Goal: Check status: Verify the current state of an ongoing process or item

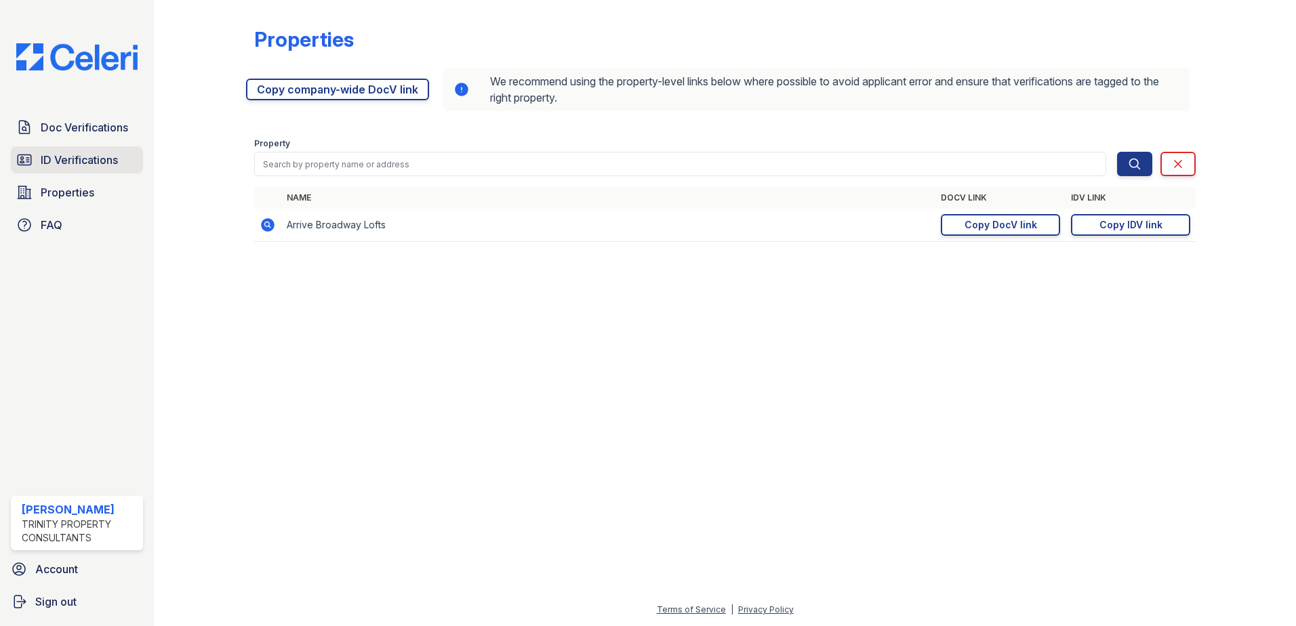
click at [117, 155] on span "ID Verifications" at bounding box center [79, 160] width 77 height 16
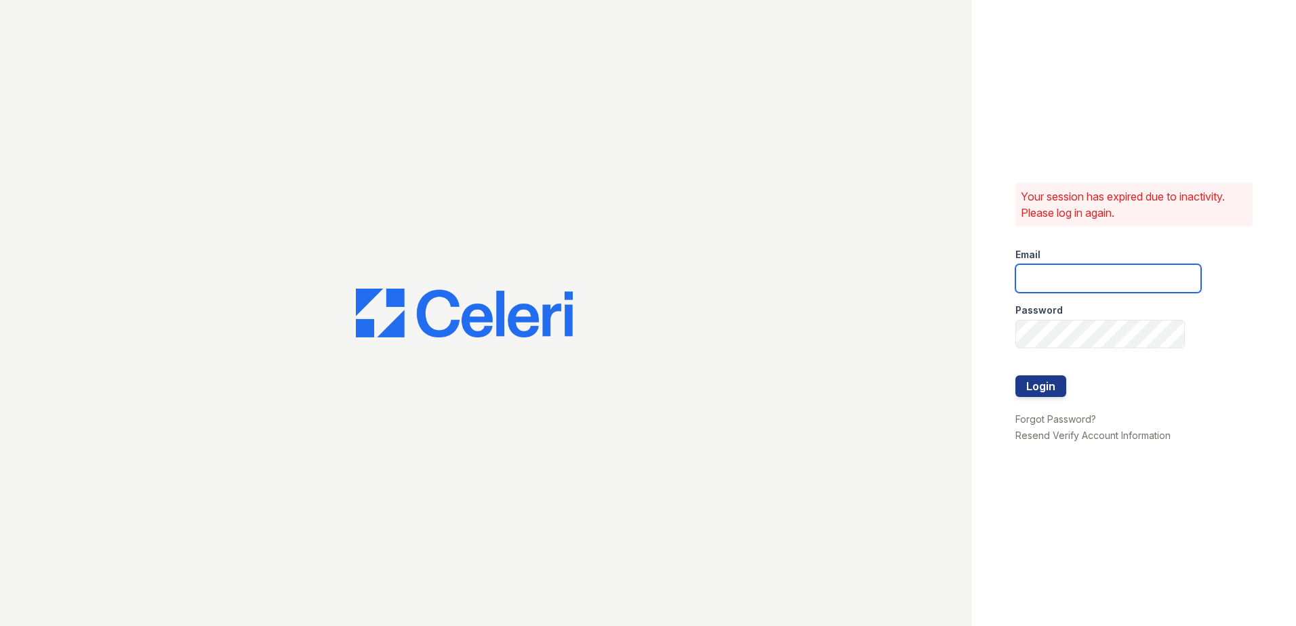
type input "rkramer@trinity-pm.com"
click at [1050, 392] on button "Login" at bounding box center [1041, 387] width 51 height 22
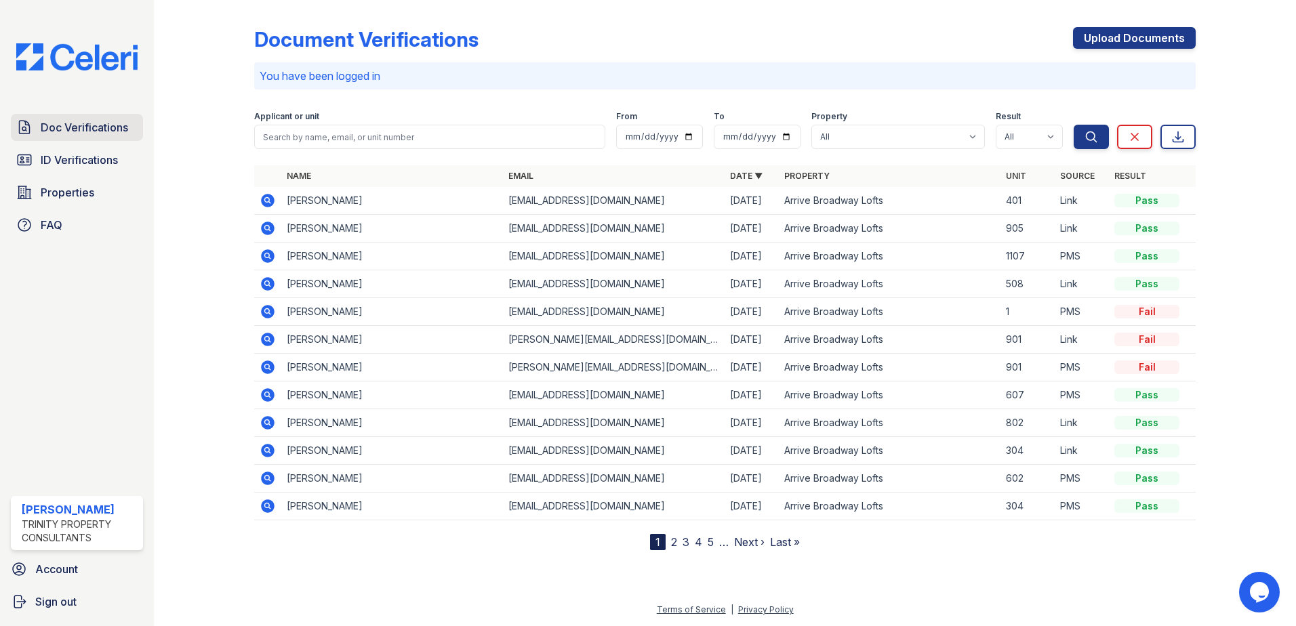
click at [93, 128] on span "Doc Verifications" at bounding box center [84, 127] width 87 height 16
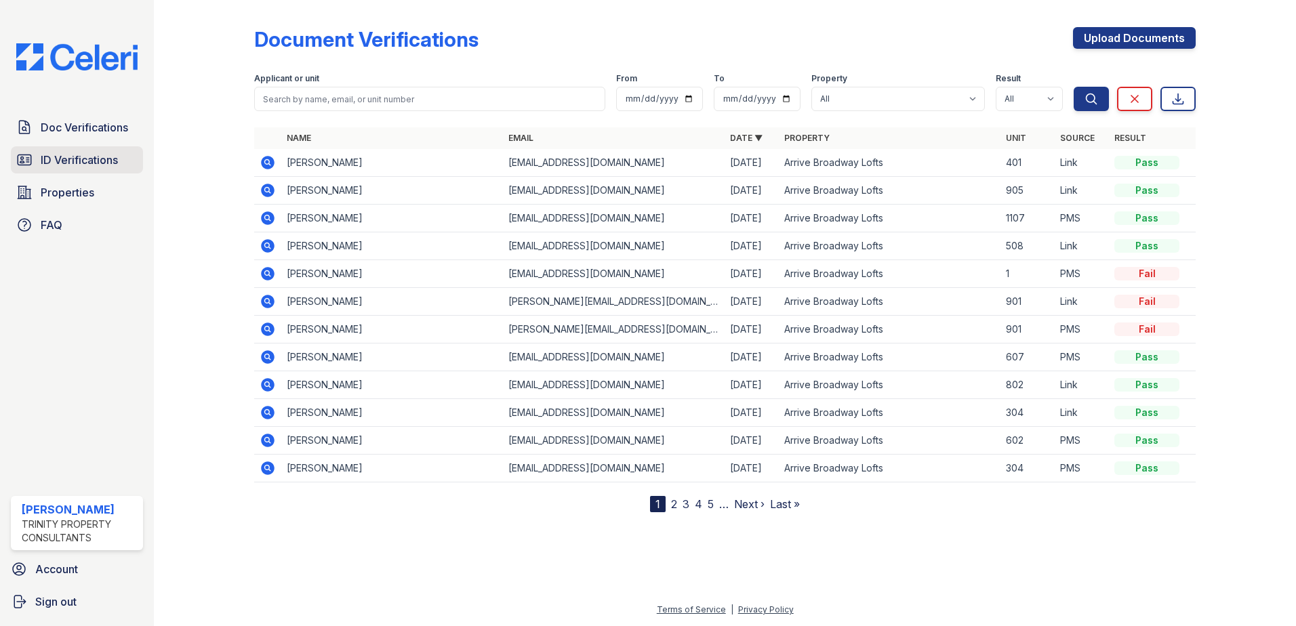
click at [54, 161] on span "ID Verifications" at bounding box center [79, 160] width 77 height 16
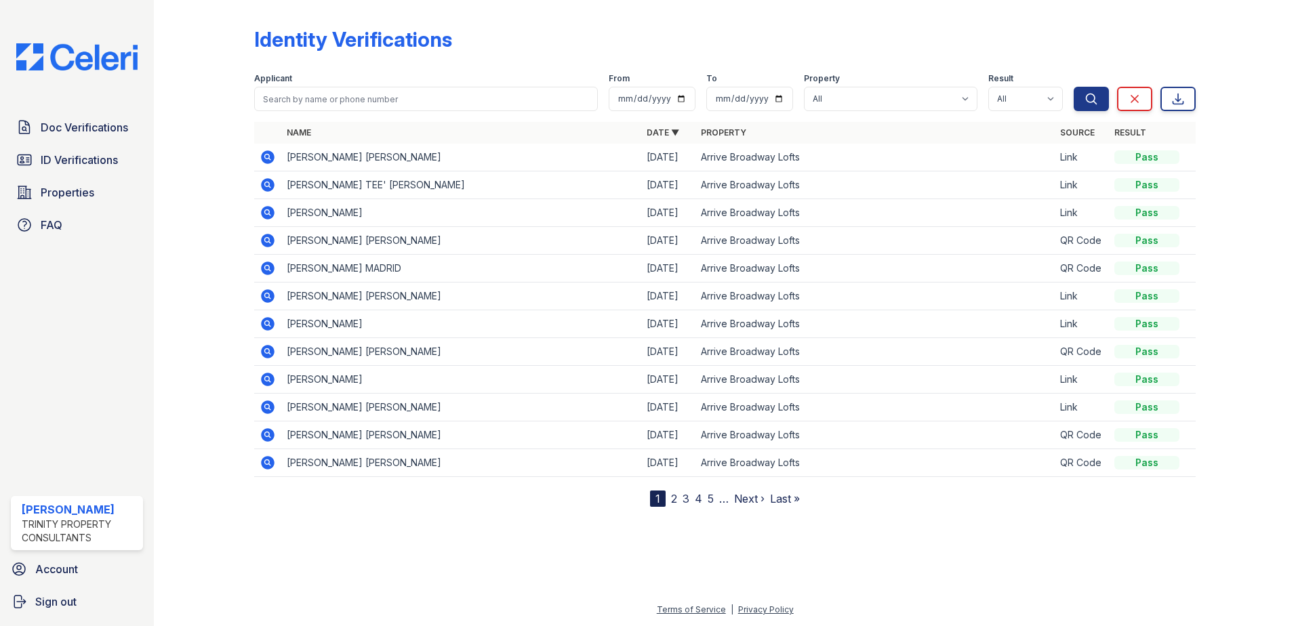
click at [270, 296] on icon at bounding box center [268, 296] width 16 height 16
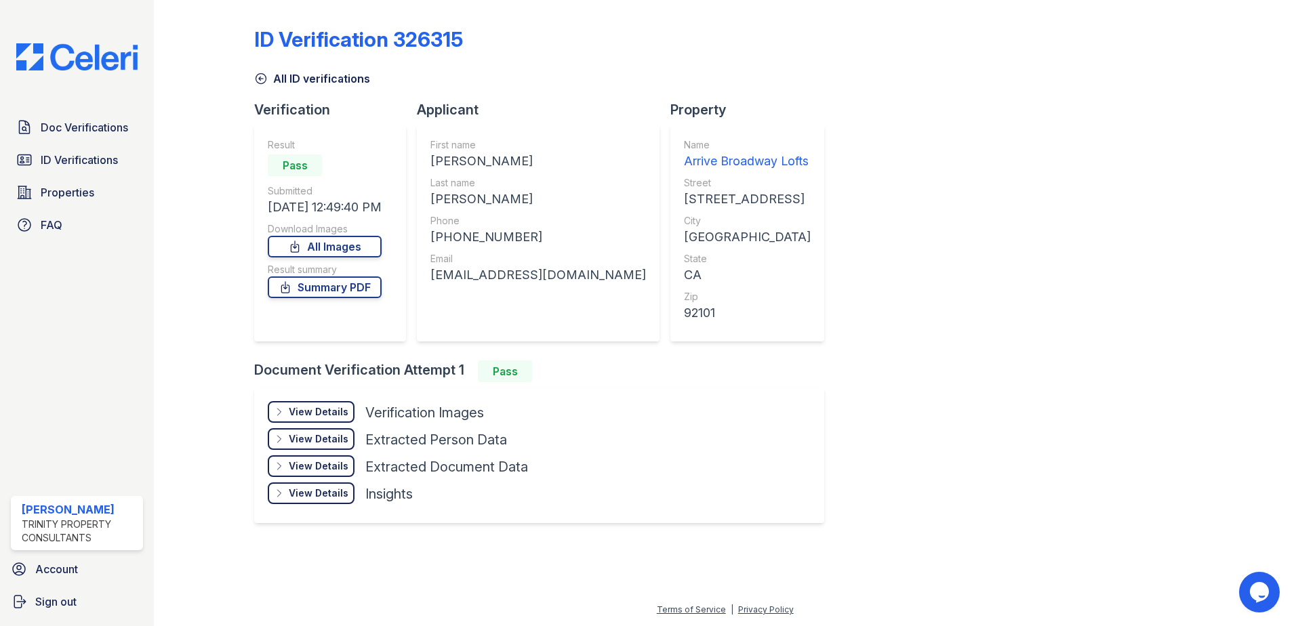
click at [338, 416] on div "View Details" at bounding box center [319, 412] width 60 height 14
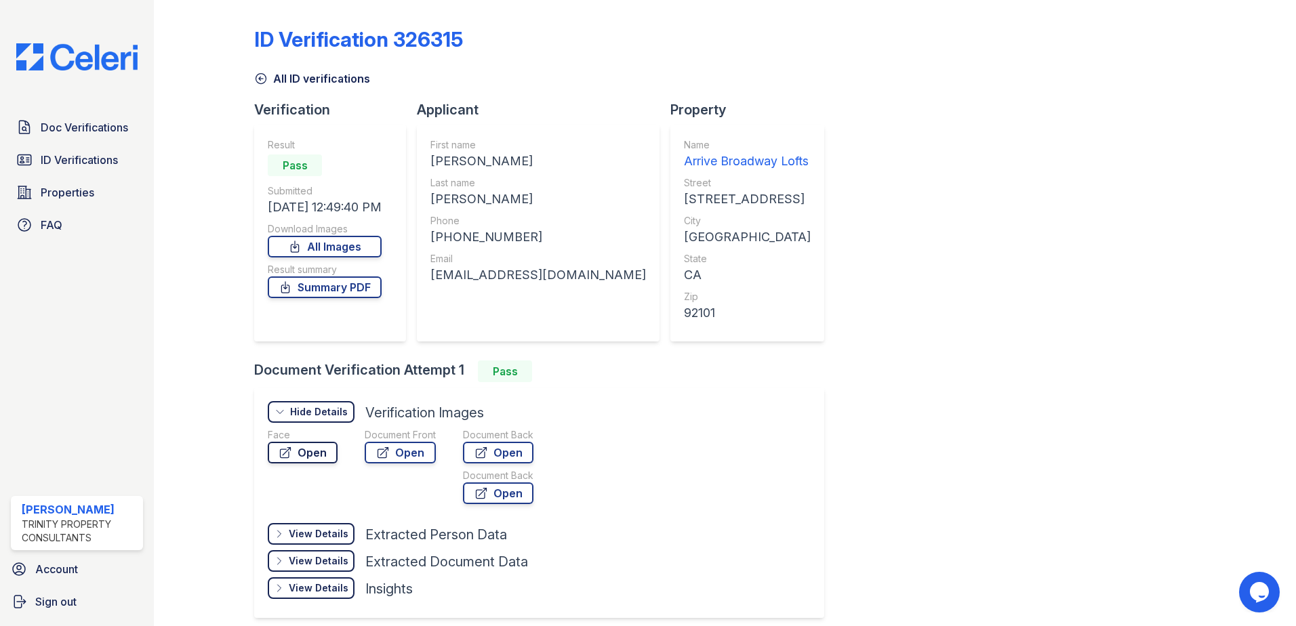
click at [318, 456] on link "Open" at bounding box center [303, 453] width 70 height 22
click at [414, 464] on div "Document Front Open" at bounding box center [400, 468] width 71 height 81
click at [415, 461] on link "Open" at bounding box center [400, 453] width 71 height 22
